Goal: Task Accomplishment & Management: Manage account settings

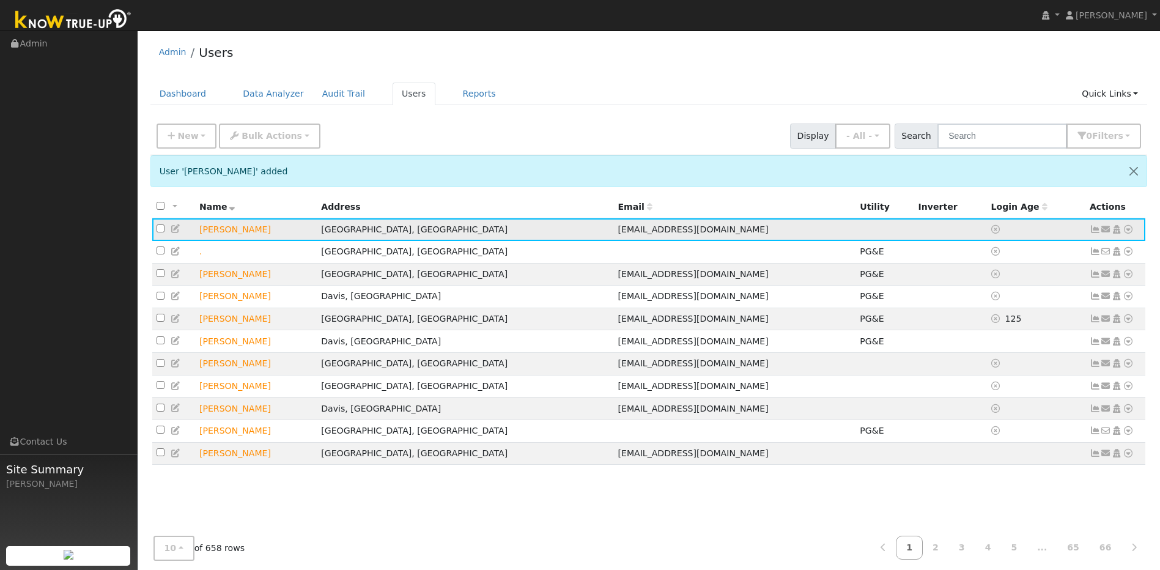
click at [618, 234] on span "[EMAIL_ADDRESS][DOMAIN_NAME]" at bounding box center [693, 230] width 150 height 10
click at [644, 231] on td "[EMAIL_ADDRESS][DOMAIN_NAME]" at bounding box center [735, 229] width 242 height 23
click at [1128, 234] on icon at bounding box center [1128, 229] width 11 height 9
click at [997, 321] on link "Utility" at bounding box center [1001, 321] width 85 height 17
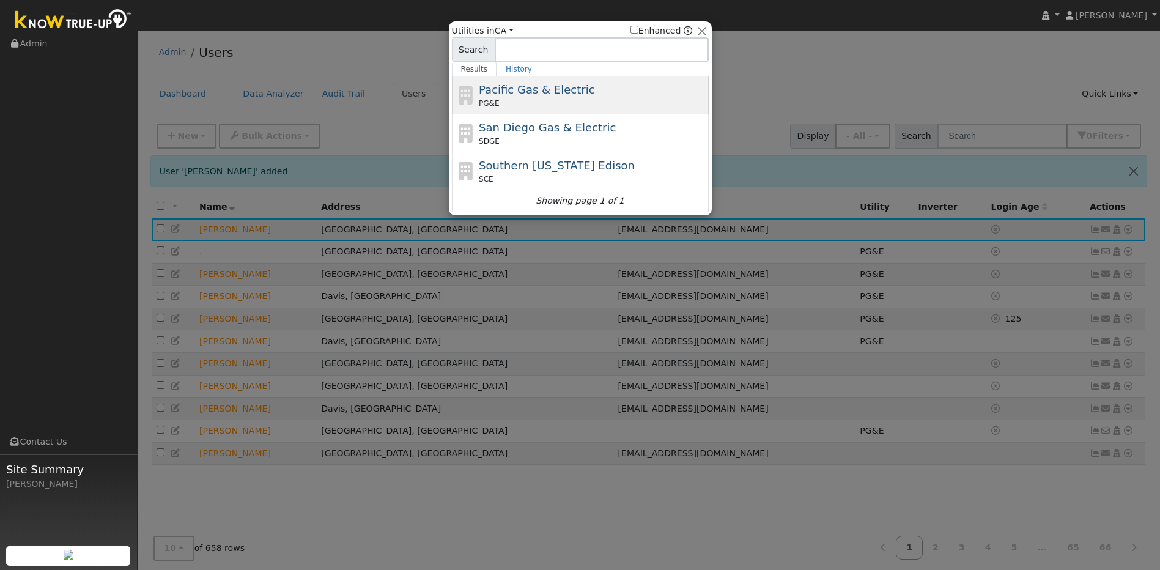
click at [566, 98] on div "PG&E" at bounding box center [592, 103] width 227 height 11
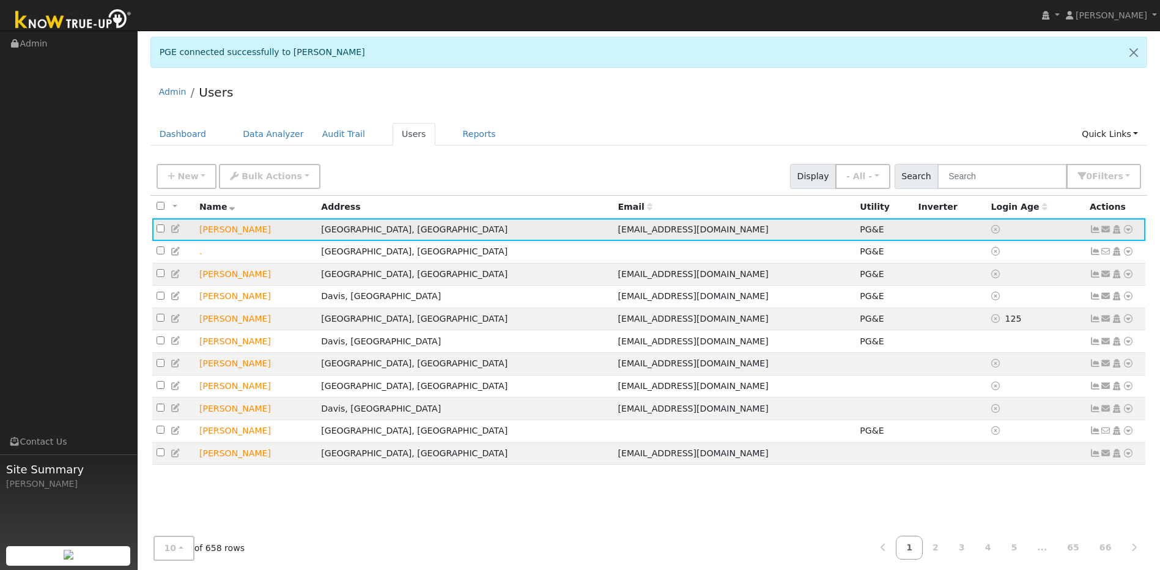
click at [1093, 232] on icon at bounding box center [1095, 229] width 11 height 9
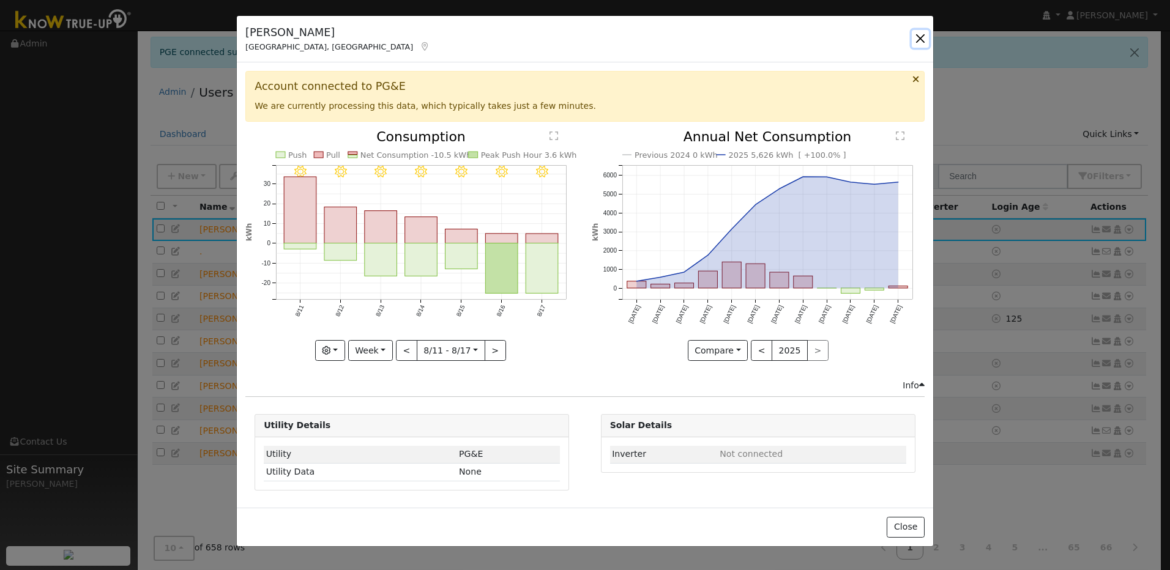
click at [919, 40] on button "button" at bounding box center [920, 38] width 17 height 17
